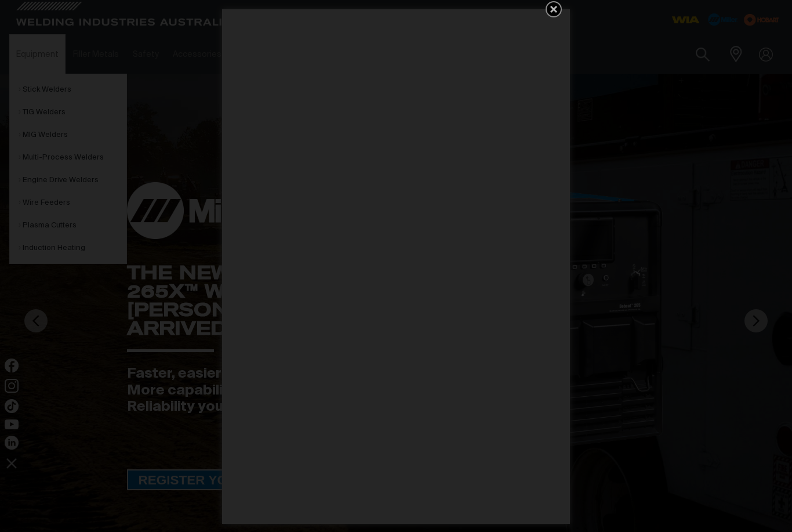
click at [553, 10] on icon "Get 5 WIA Welding Guides Free!" at bounding box center [553, 9] width 7 height 7
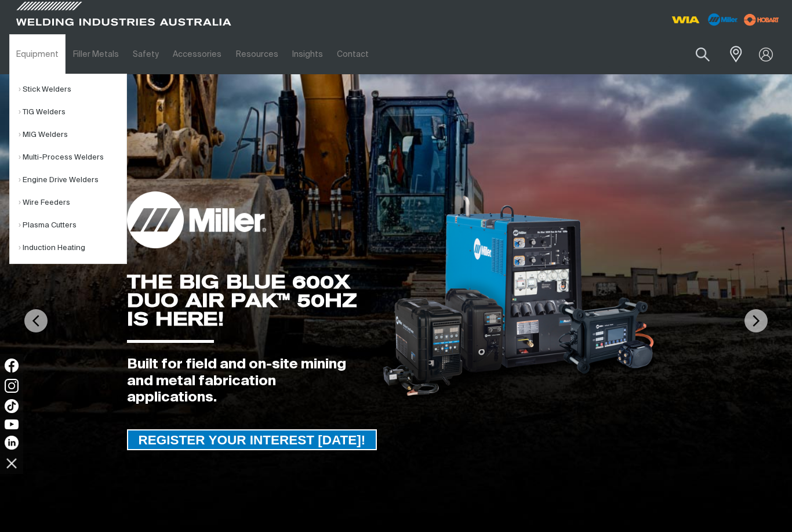
click at [53, 141] on link "MIG Welders" at bounding box center [73, 135] width 108 height 23
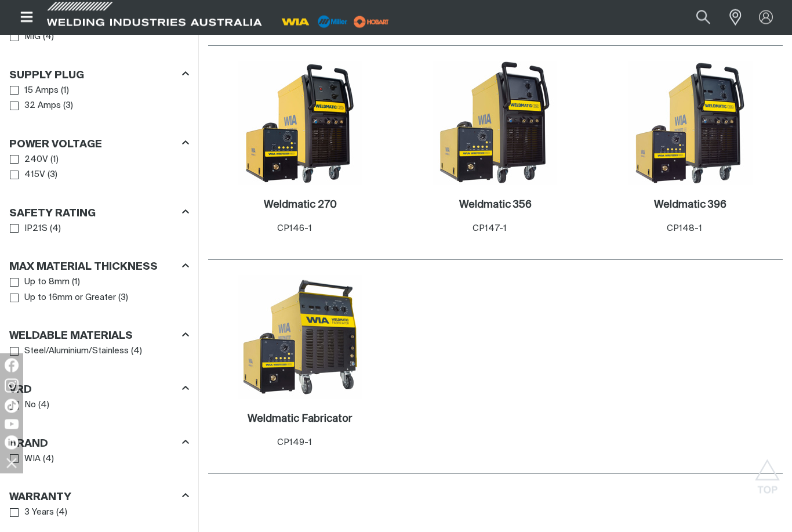
scroll to position [643, 0]
click at [320, 357] on img at bounding box center [300, 337] width 124 height 124
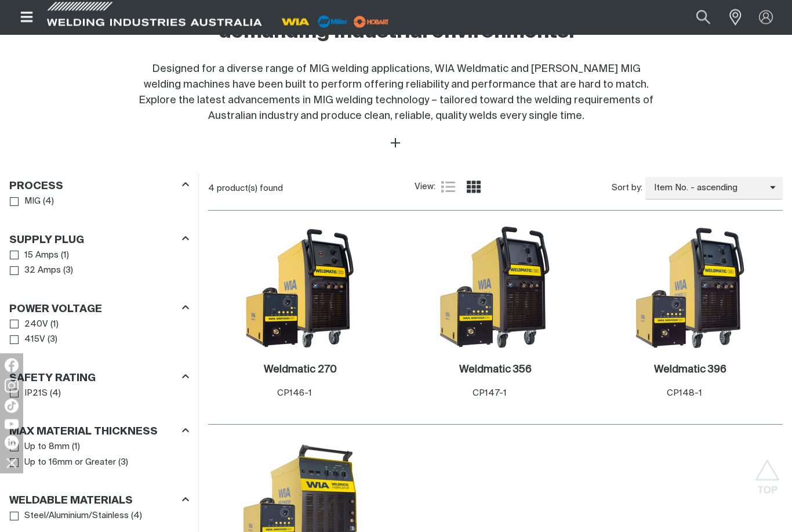
scroll to position [473, 0]
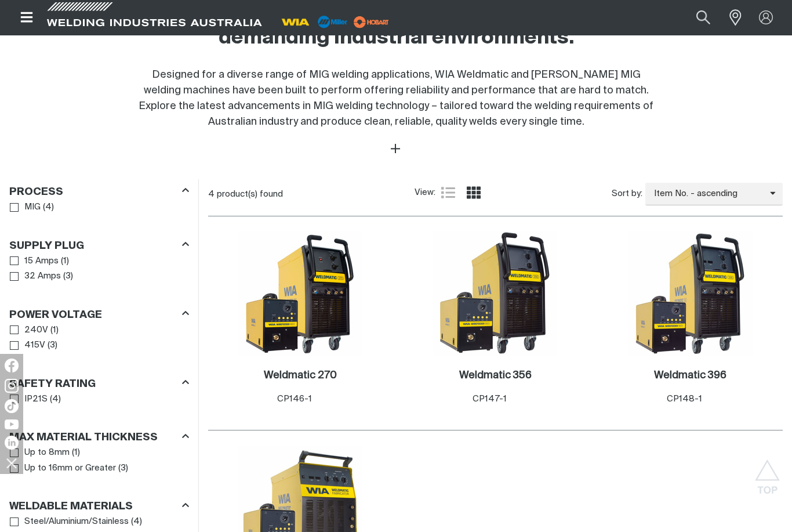
click at [30, 20] on icon "Open top menu" at bounding box center [27, 17] width 17 height 14
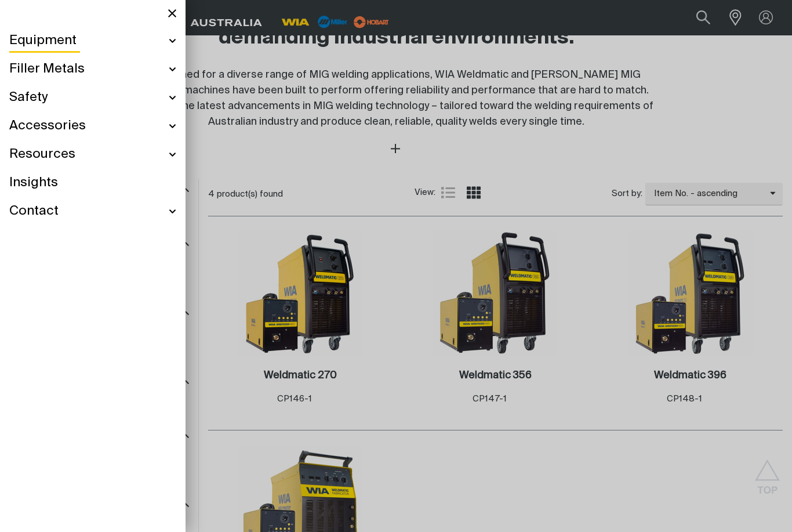
click at [169, 53] on div "Equipment" at bounding box center [92, 41] width 167 height 28
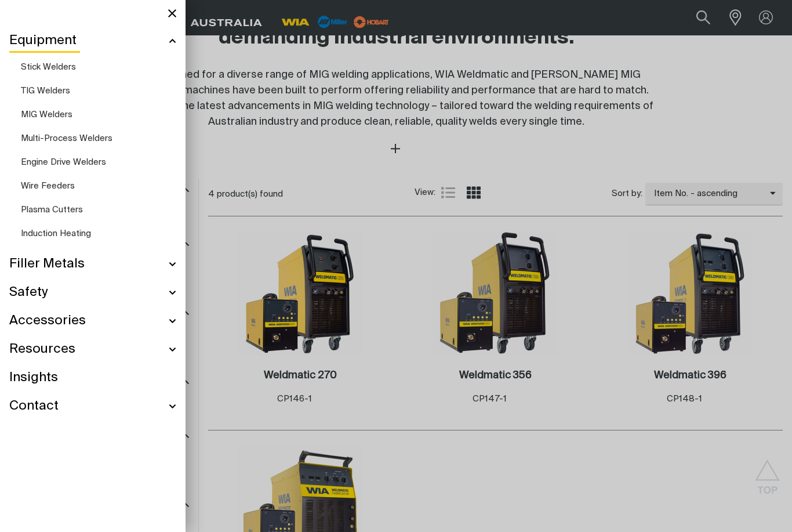
scroll to position [423, 0]
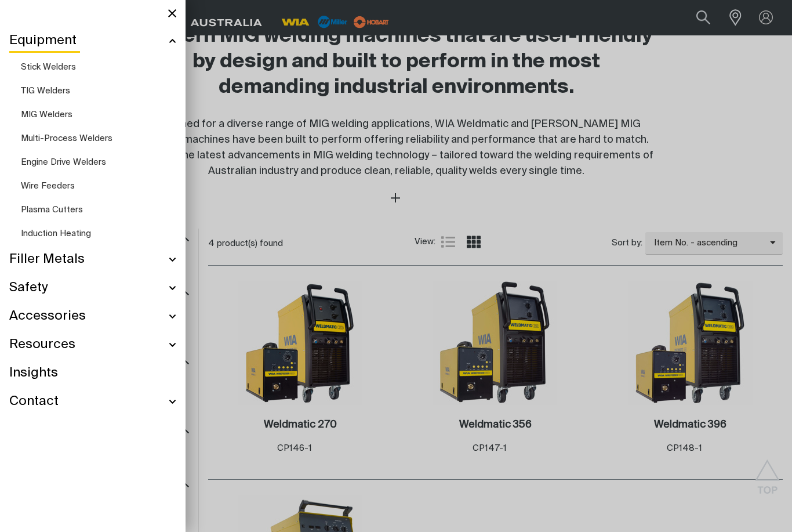
click at [56, 142] on span "Multi-Process Welders" at bounding box center [67, 138] width 92 height 9
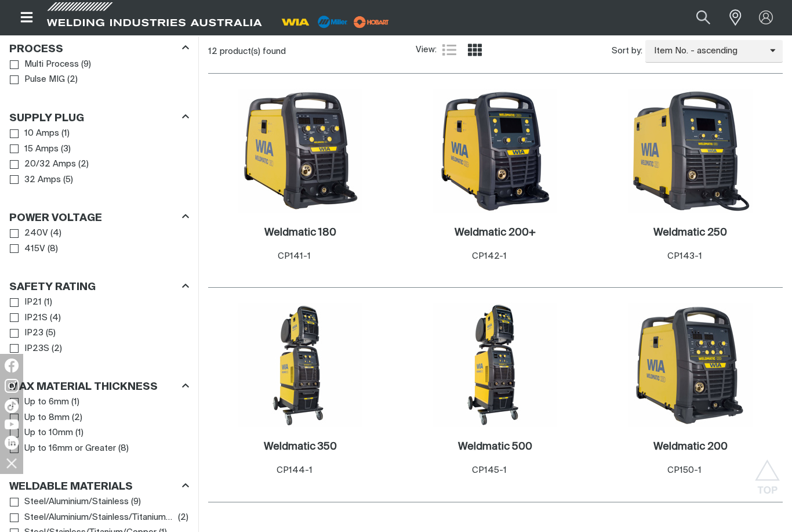
scroll to position [812, 0]
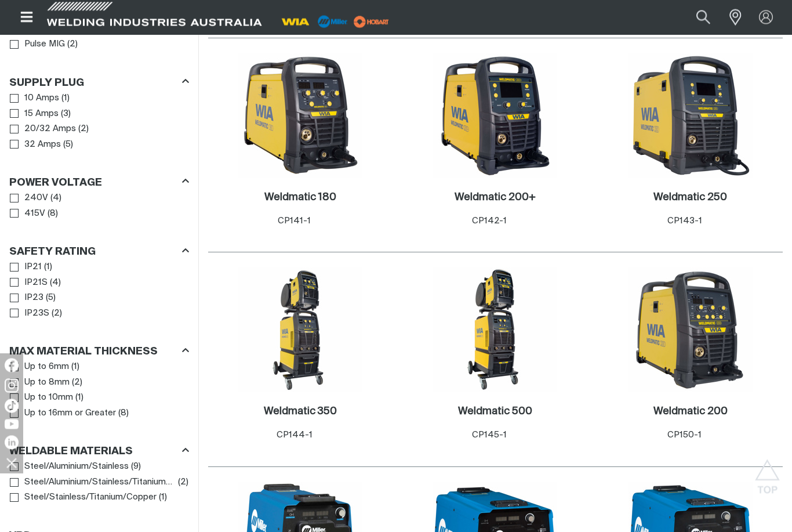
scroll to position [620, 0]
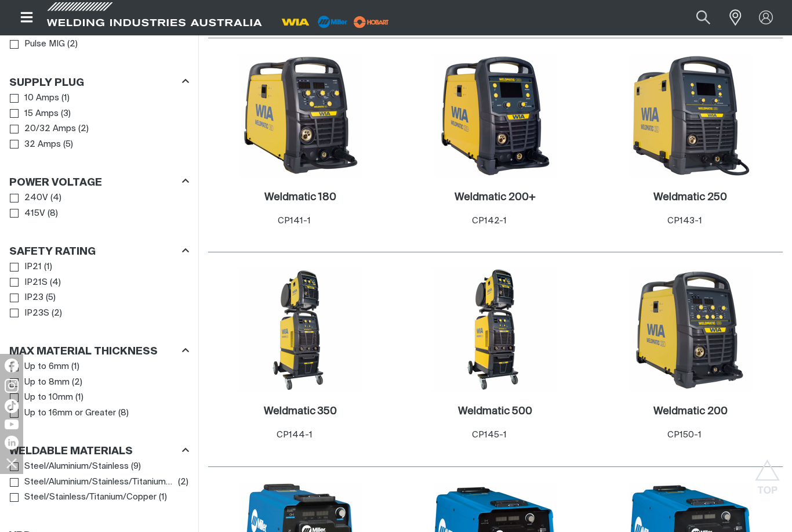
click at [299, 355] on img at bounding box center [300, 329] width 124 height 124
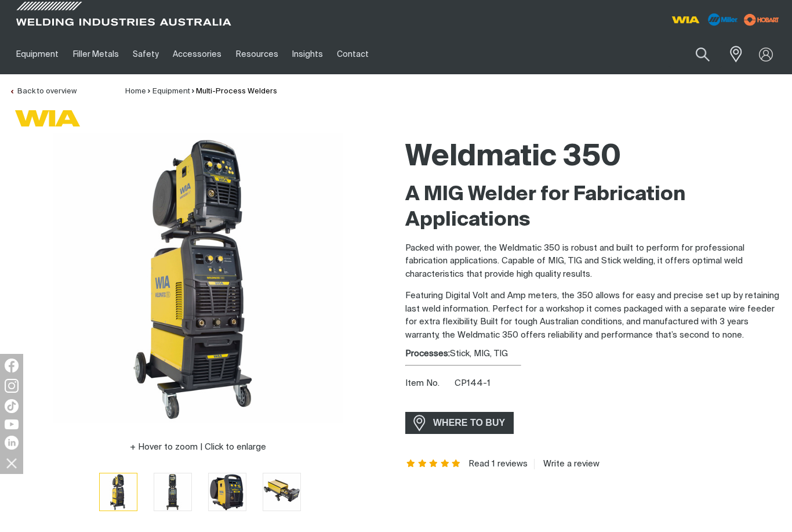
click at [624, 369] on div "Weldmatic 350 A MIG Welder for Fabrication Applications Packed with power, the …" at bounding box center [594, 330] width 378 height 394
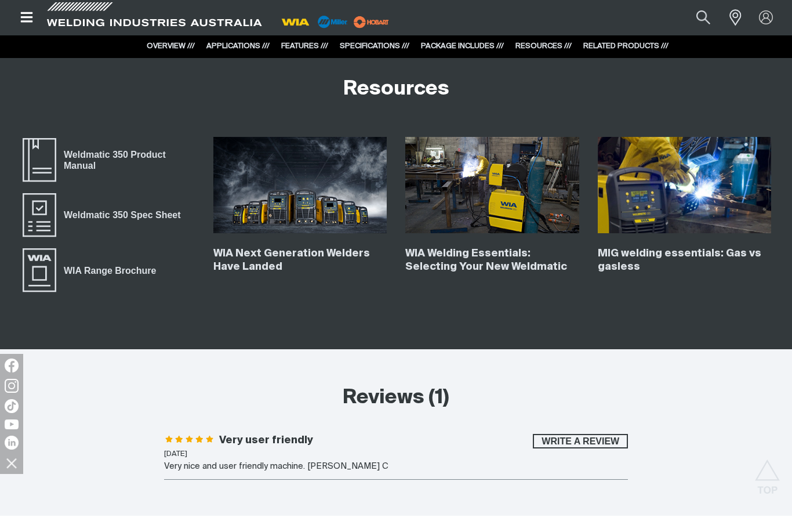
scroll to position [4229, 0]
